Goal: Register for event/course

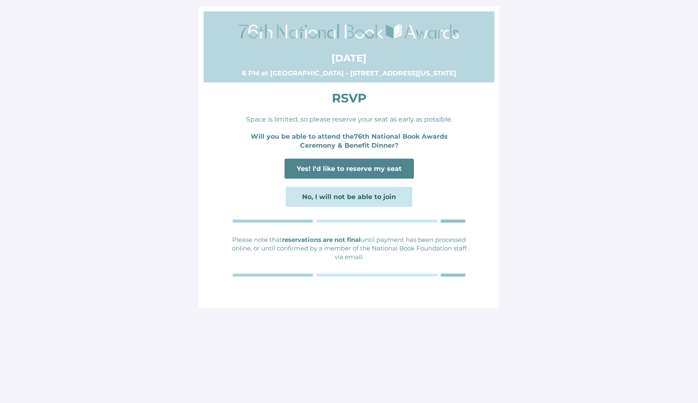
click at [396, 165] on span "Yes! I'd like to reserve my seat" at bounding box center [349, 169] width 105 height 8
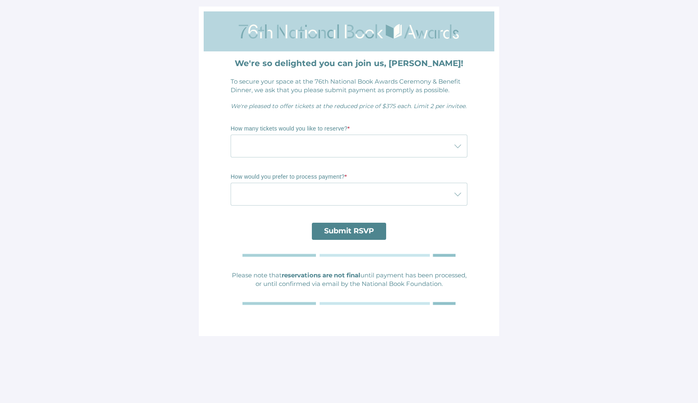
click at [391, 149] on div at bounding box center [341, 146] width 220 height 23
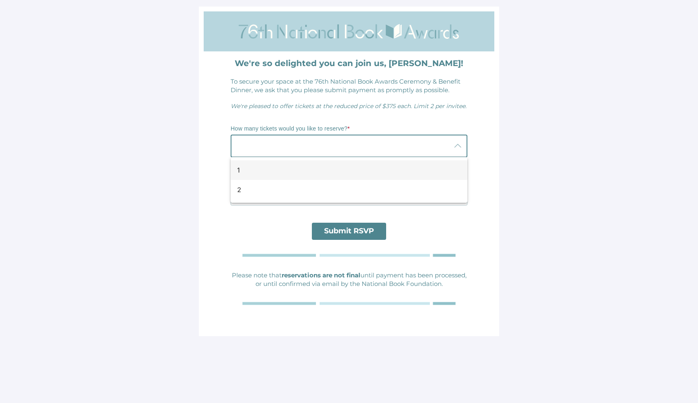
click at [378, 169] on div "1" at bounding box center [345, 170] width 217 height 10
type input "1"
click at [374, 193] on div at bounding box center [341, 194] width 220 height 23
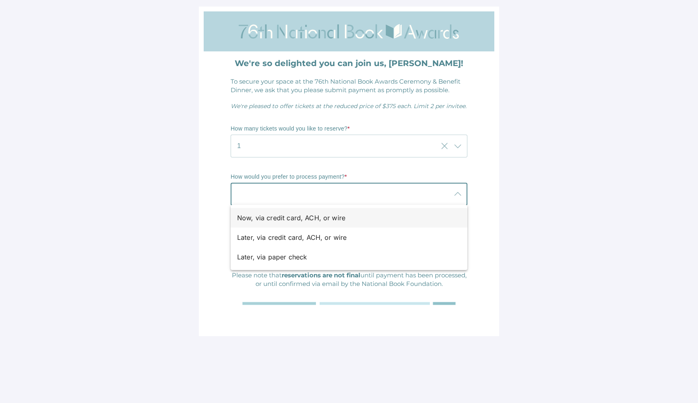
click at [360, 216] on div "Now, via credit card, ACH, or wire" at bounding box center [345, 218] width 217 height 10
type input "Now, via credit card, ACH, or wire"
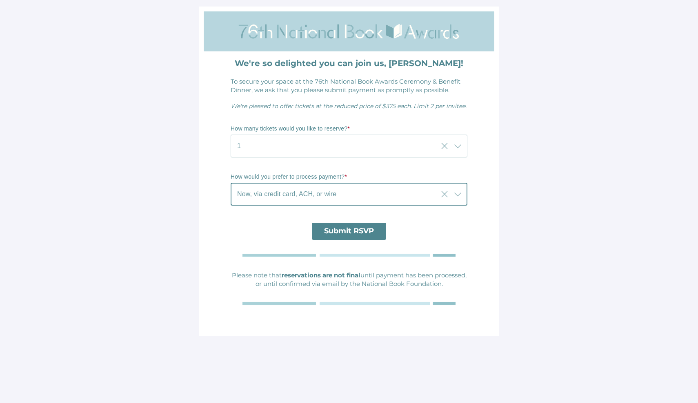
click at [358, 230] on span "Submit RSVP" at bounding box center [349, 231] width 50 height 9
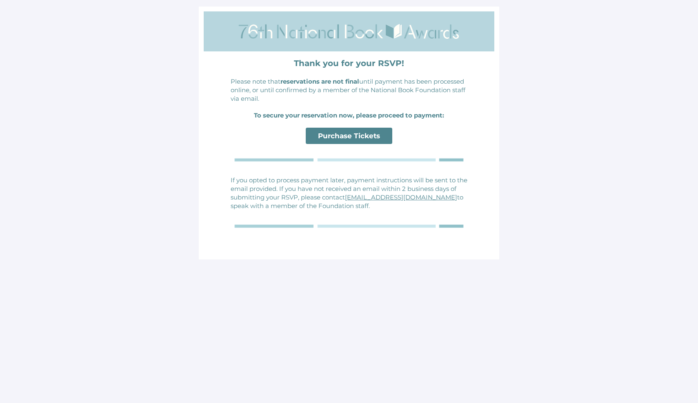
click at [356, 138] on span "Purchase Tickets" at bounding box center [349, 136] width 62 height 8
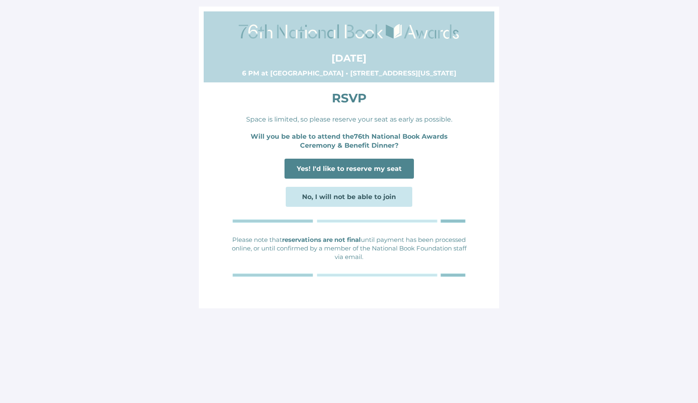
click at [376, 165] on span "Yes! I'd like to reserve my seat" at bounding box center [349, 169] width 105 height 8
